Goal: Navigation & Orientation: Understand site structure

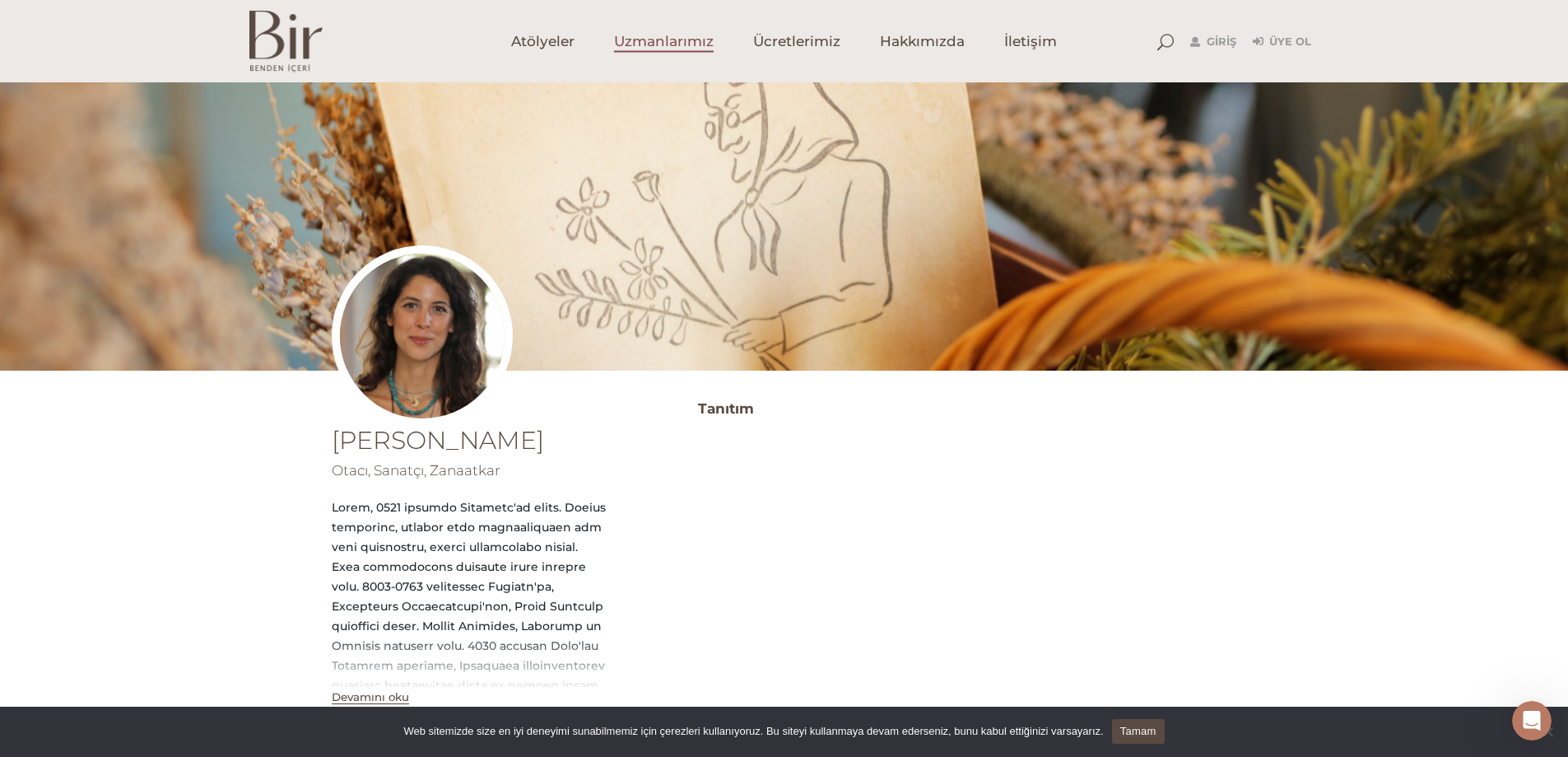
click at [639, 46] on span "Uzmanlarımız" at bounding box center [664, 41] width 100 height 19
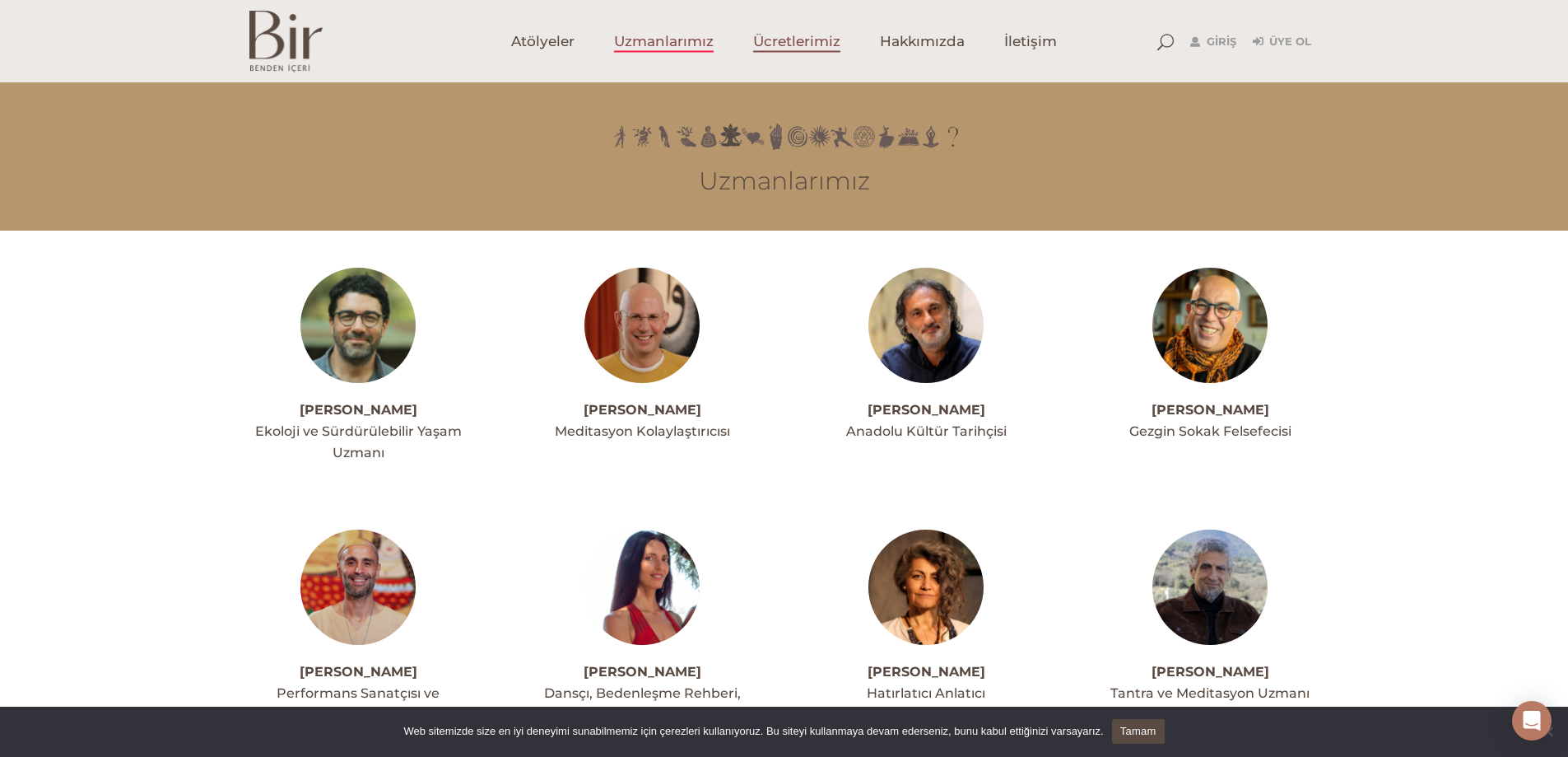
click at [795, 46] on span "Ücretlerimiz" at bounding box center [796, 41] width 87 height 19
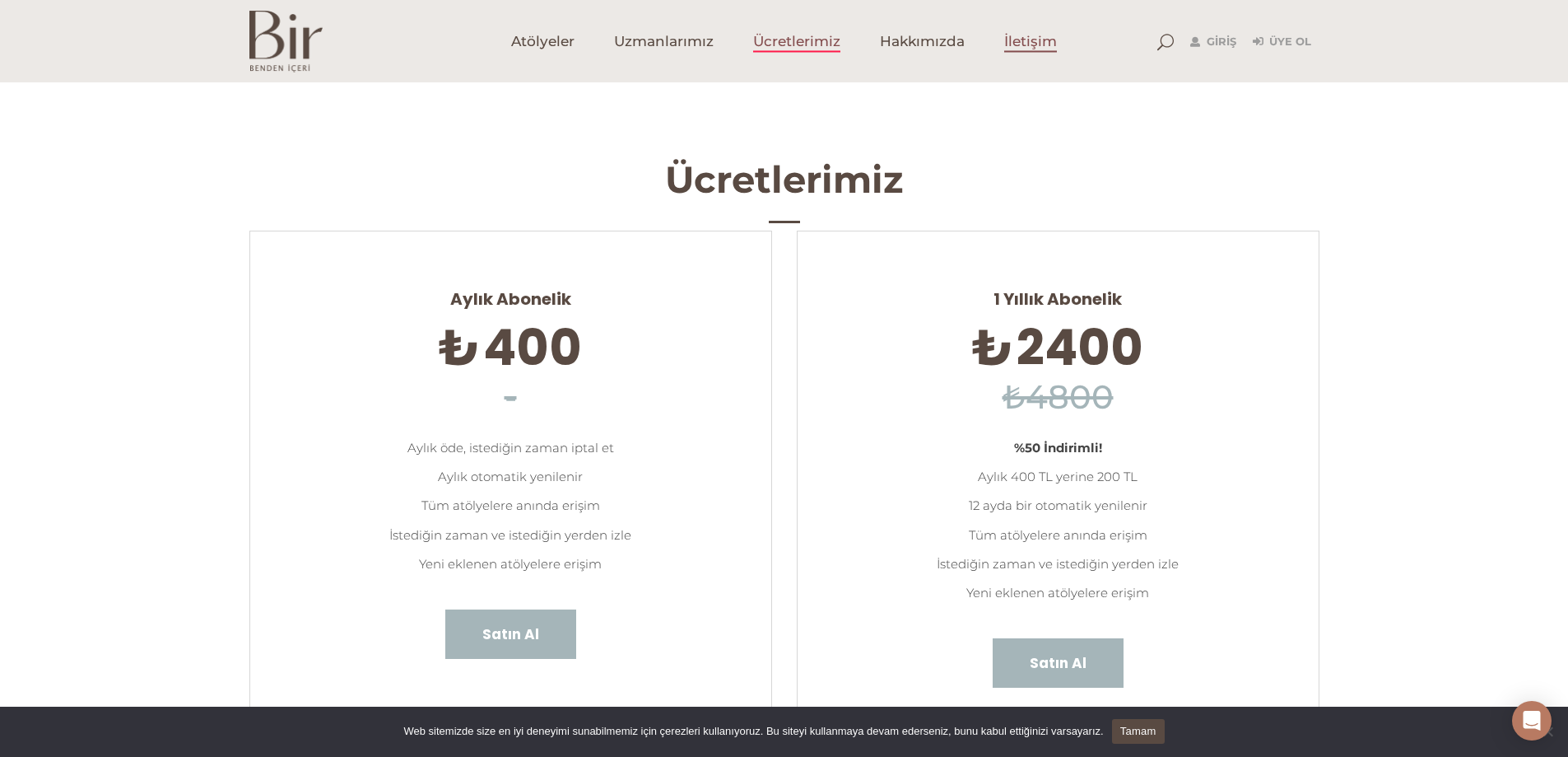
click at [1043, 46] on span "İletişim" at bounding box center [1030, 41] width 52 height 19
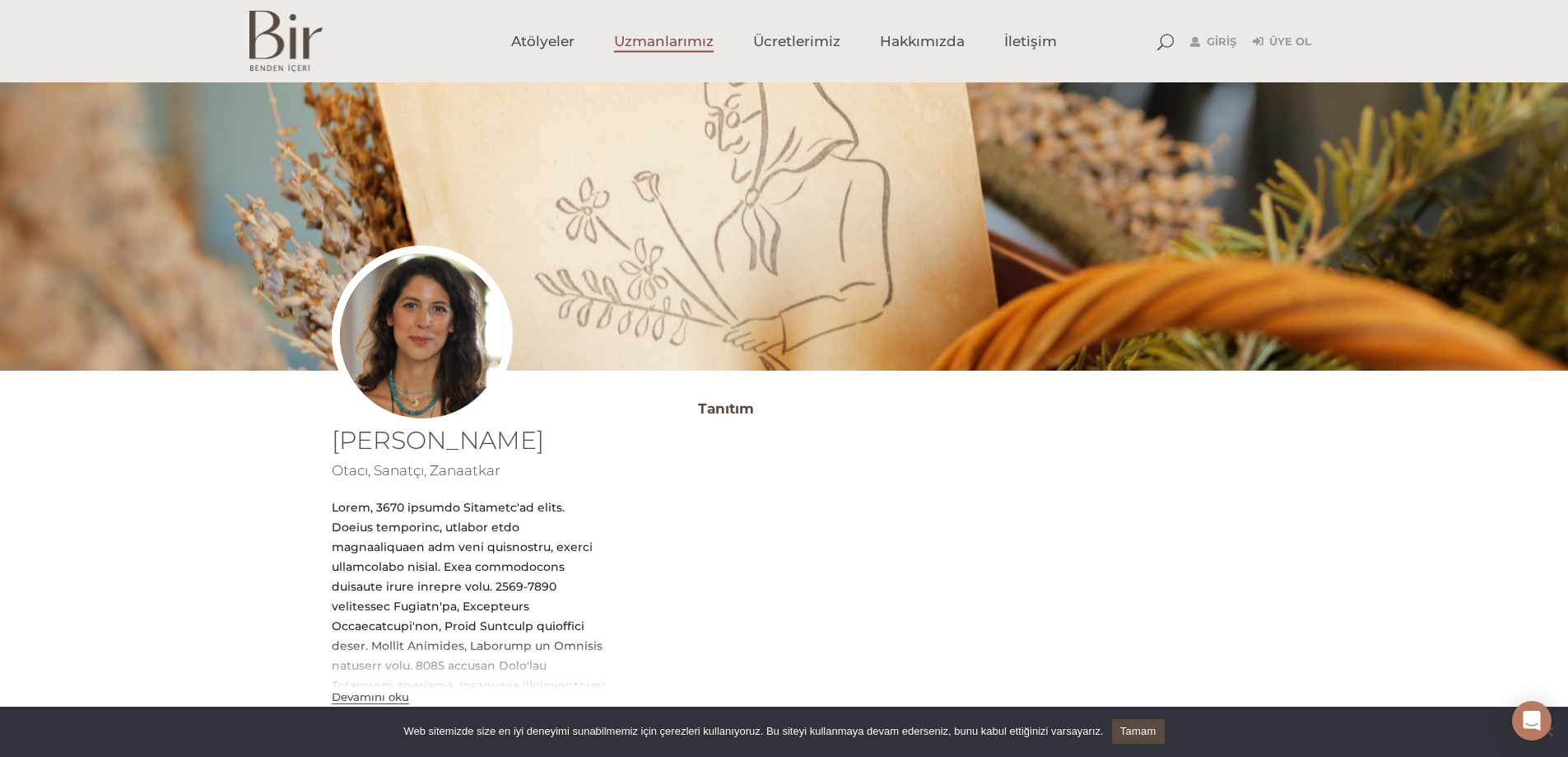
click at [657, 53] on link "Uzmanlarımız" at bounding box center [663, 41] width 139 height 83
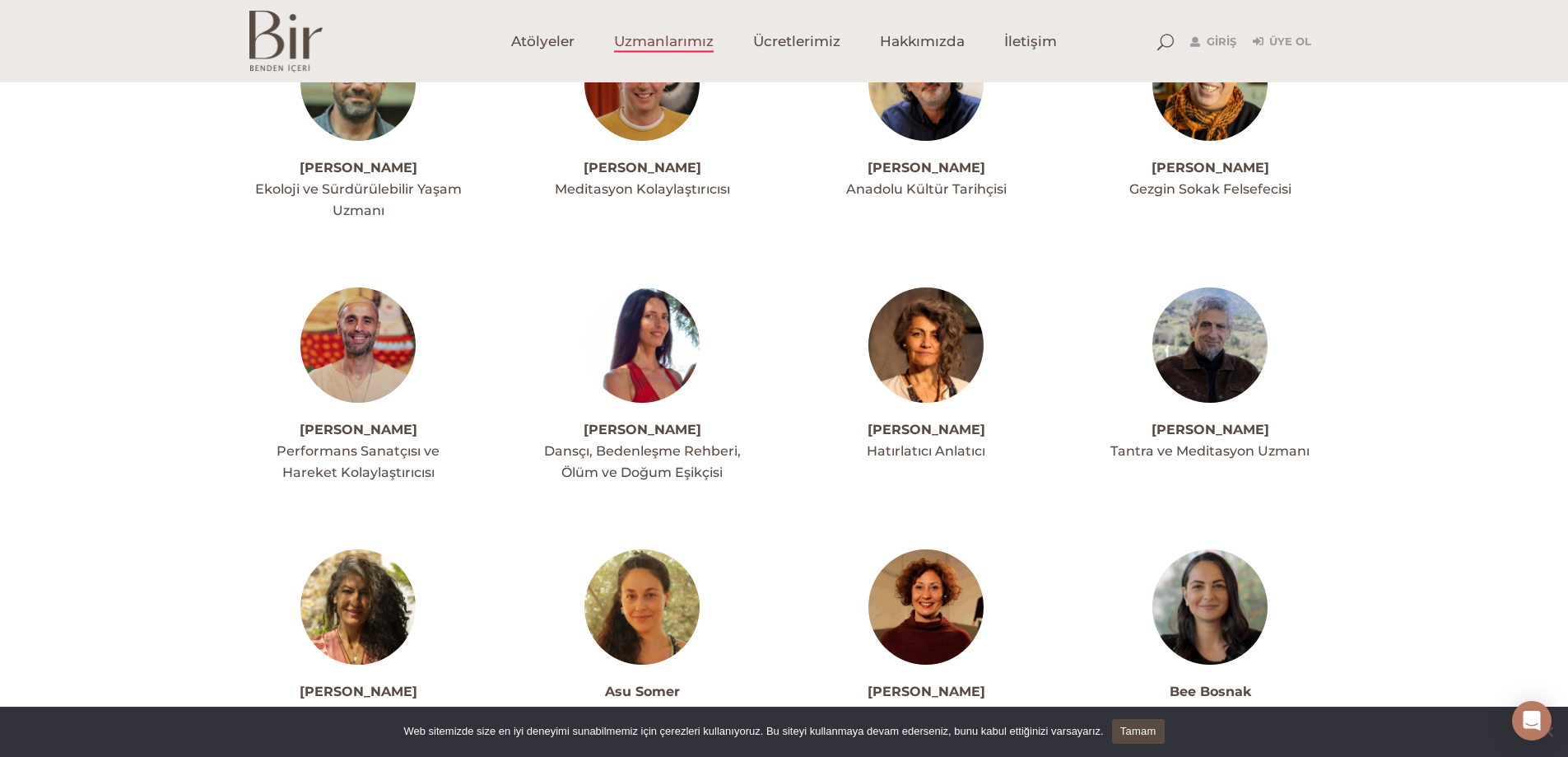
scroll to position [247, 0]
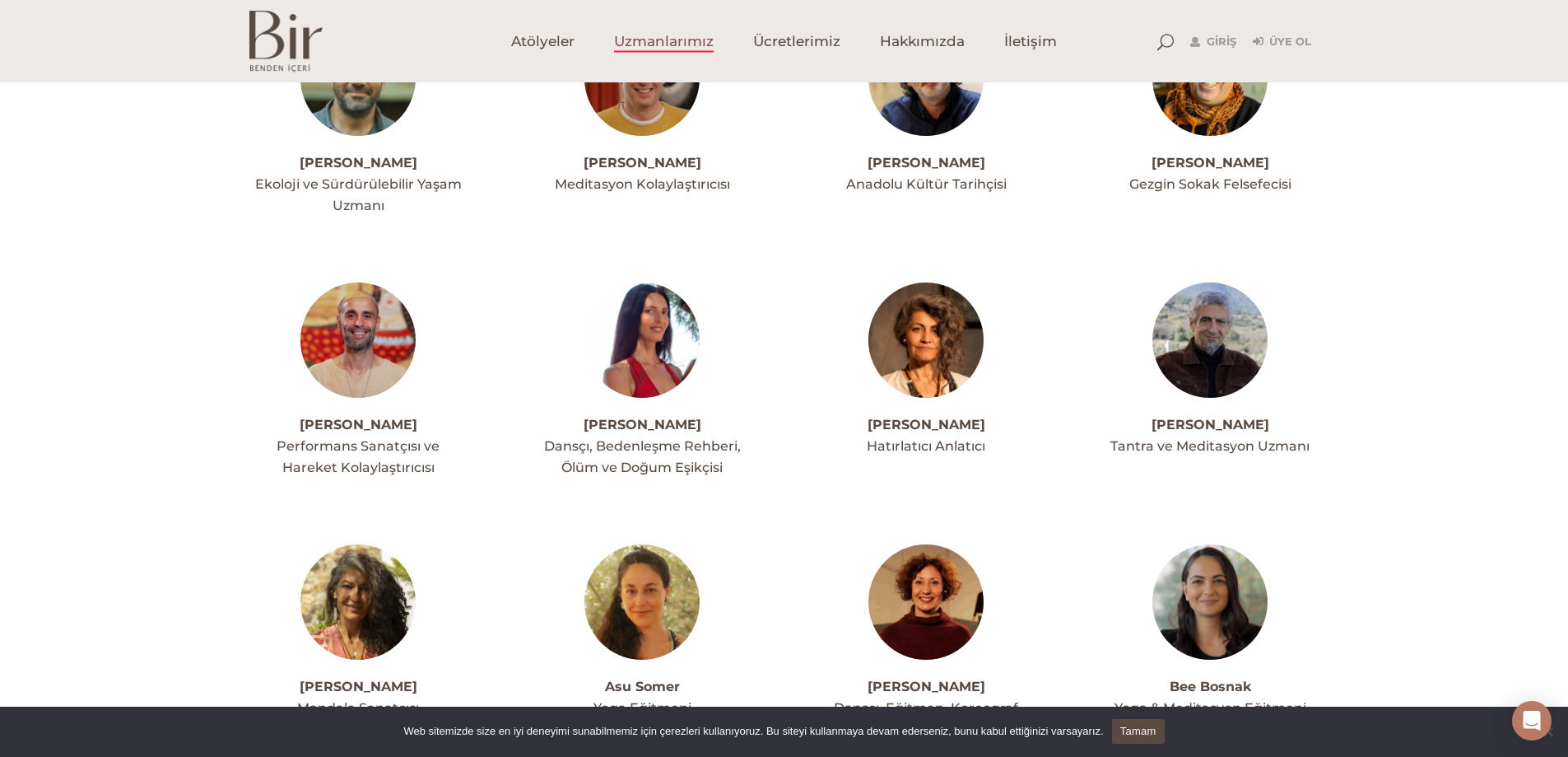
click at [653, 333] on img at bounding box center [642, 340] width 116 height 116
